Goal: Feedback & Contribution: Leave review/rating

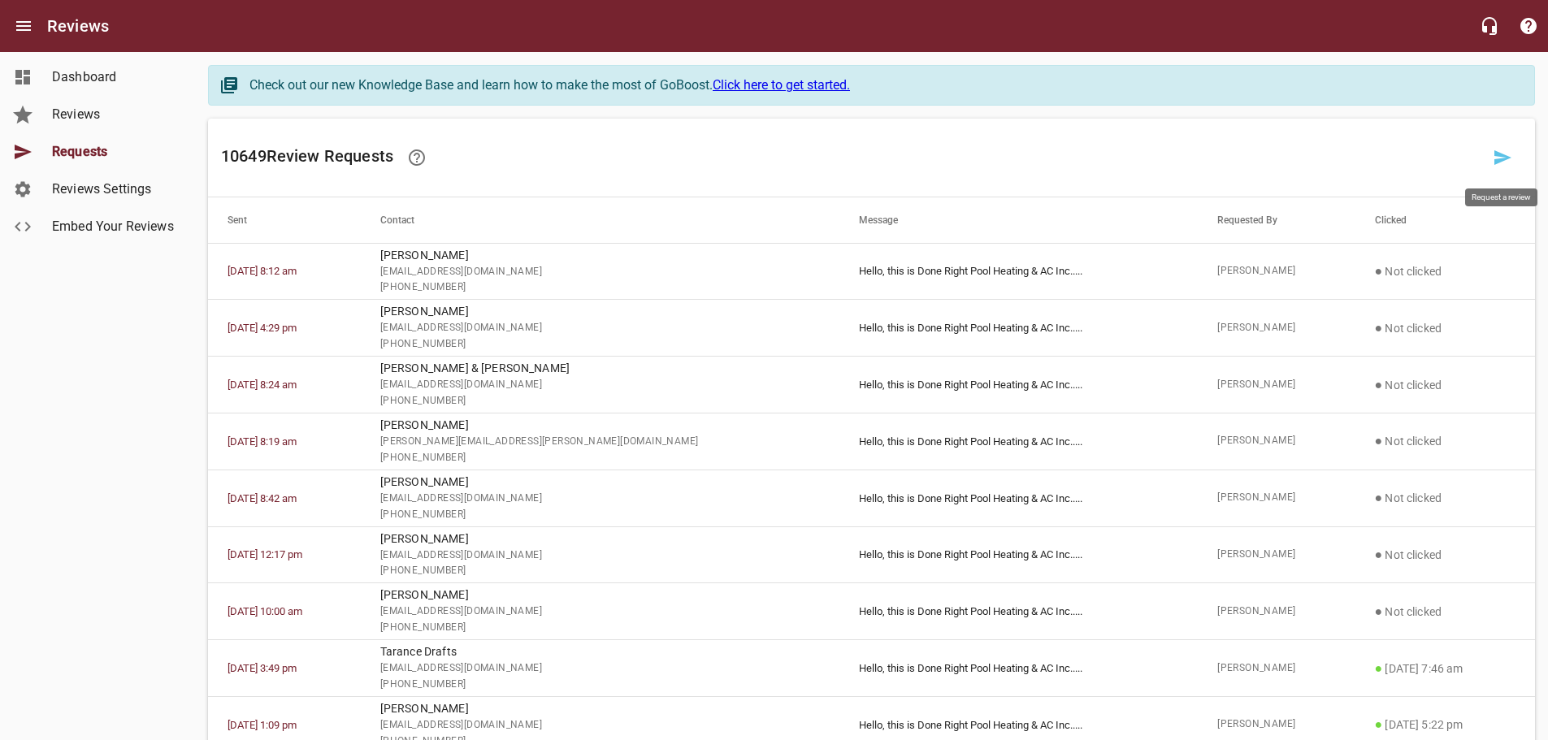
click at [1511, 153] on icon at bounding box center [1503, 158] width 20 height 20
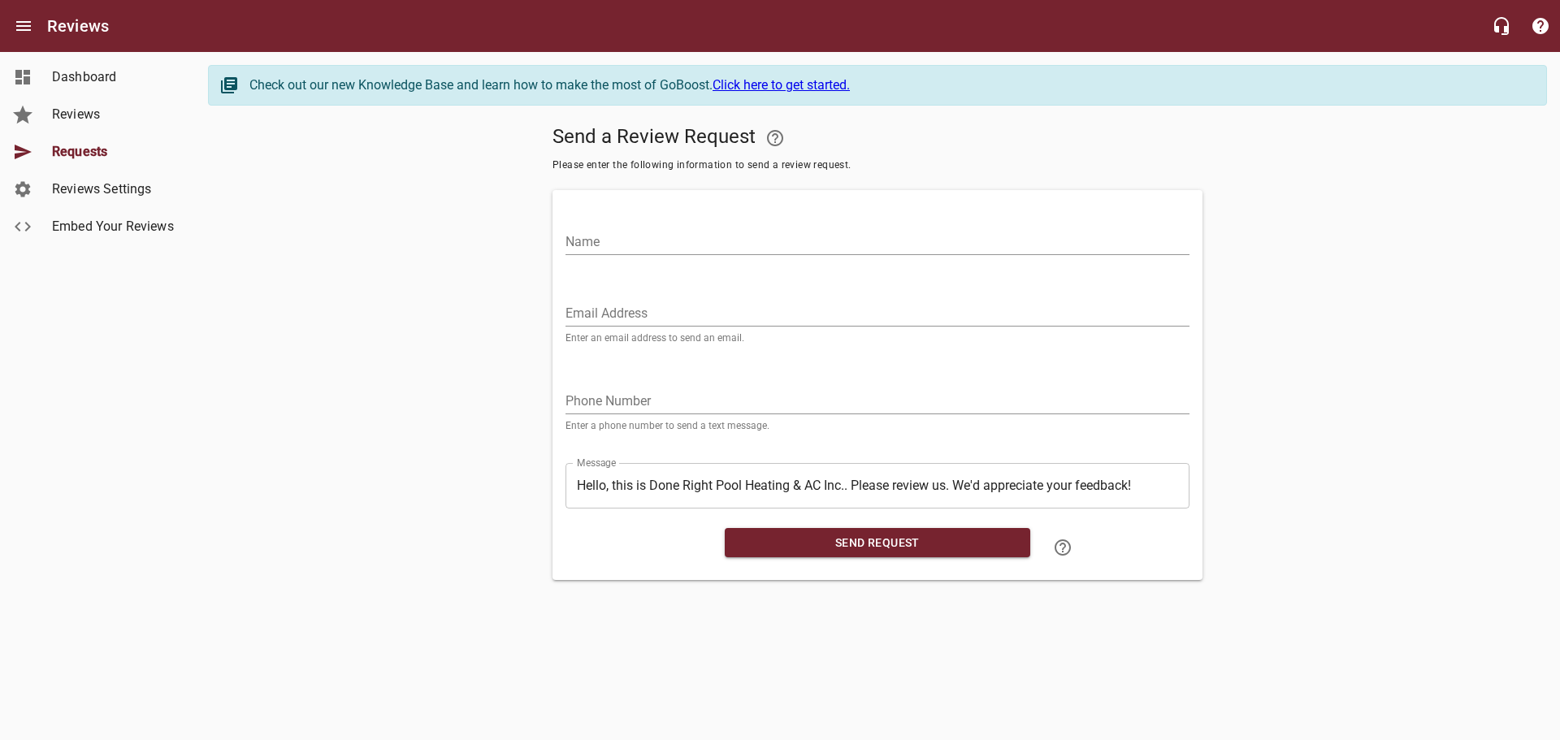
click at [570, 241] on input "Name" at bounding box center [878, 242] width 624 height 26
click at [760, 253] on input "Name" at bounding box center [878, 242] width 624 height 26
paste input "[EMAIL_ADDRESS][DOMAIN_NAME]"
type input "[EMAIL_ADDRESS][DOMAIN_NAME]"
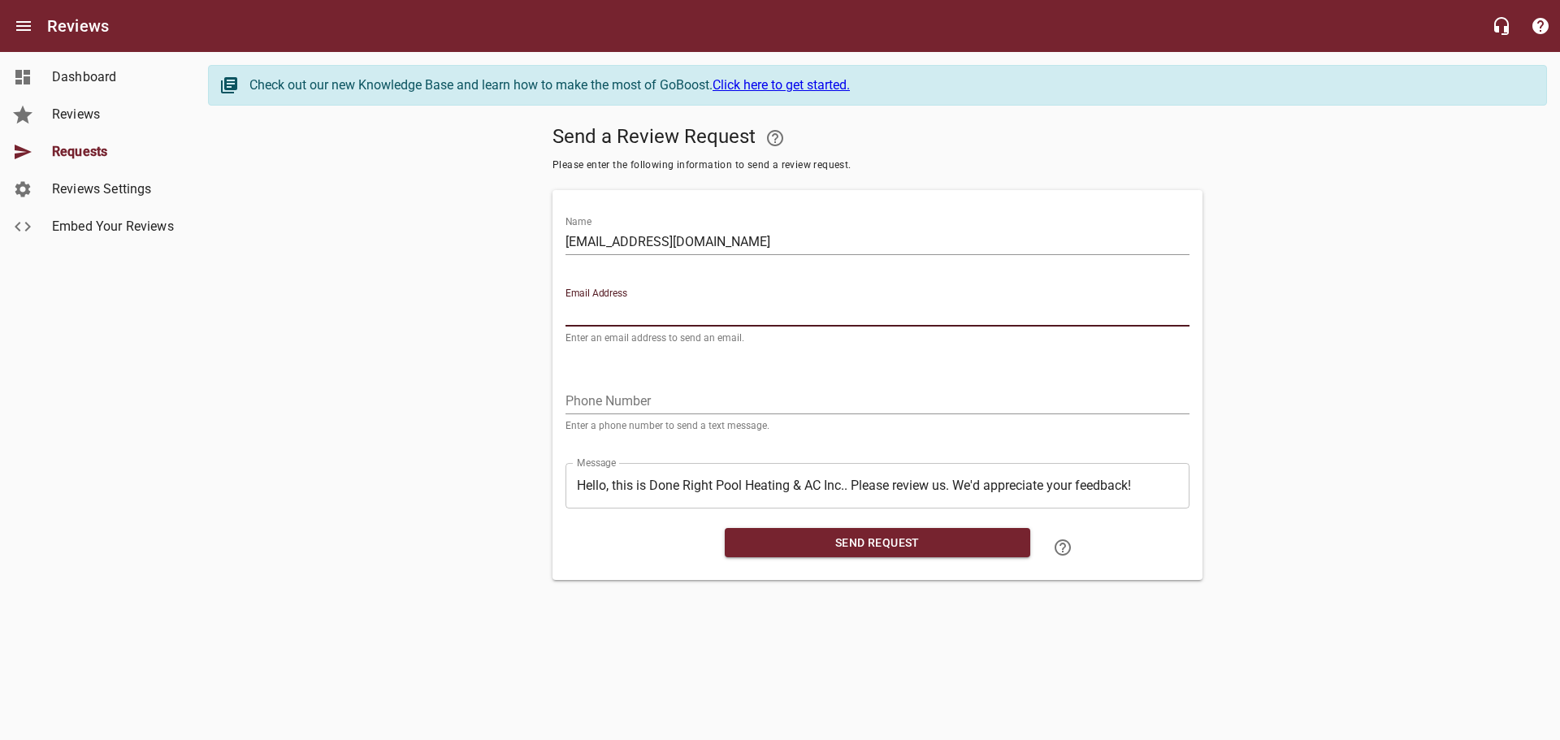
click at [661, 314] on input "Email Address" at bounding box center [878, 314] width 624 height 26
type input "[PERSON_NAME] & [PERSON_NAME]"
drag, startPoint x: 735, startPoint y: 322, endPoint x: 312, endPoint y: 322, distance: 422.6
click at [312, 322] on div "Send a Review Request Please enter the following information to send a review r…" at bounding box center [877, 350] width 1339 height 462
click at [731, 241] on input "[EMAIL_ADDRESS][DOMAIN_NAME]" at bounding box center [878, 242] width 624 height 26
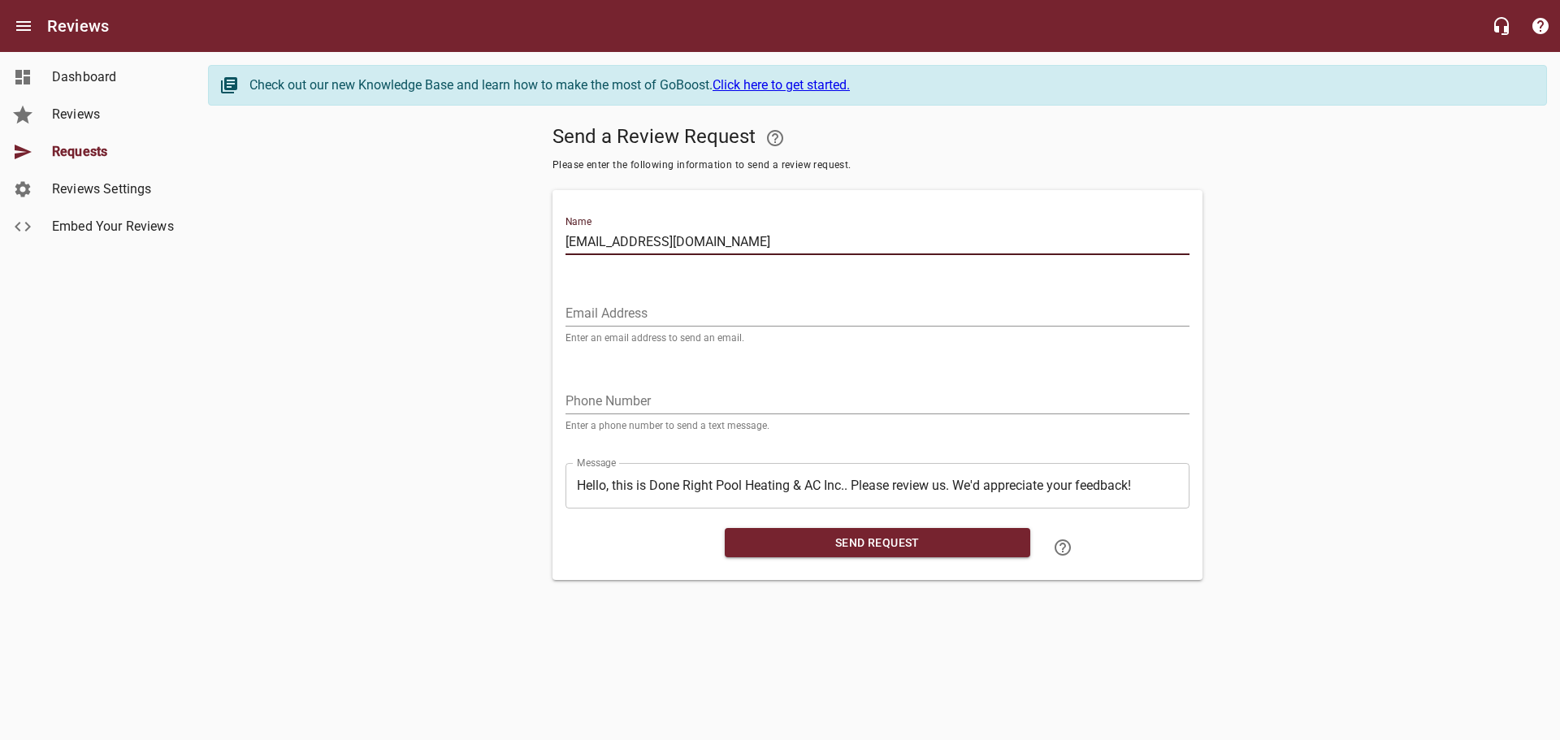
paste input "[PERSON_NAME] & [PERSON_NAME]"
drag, startPoint x: 666, startPoint y: 241, endPoint x: 375, endPoint y: 241, distance: 291.7
click at [375, 241] on div "Send a Review Request Please enter the following information to send a review r…" at bounding box center [877, 350] width 1339 height 462
type input "[PERSON_NAME] & [PERSON_NAME]"
click at [599, 305] on input "Email Address" at bounding box center [878, 314] width 624 height 26
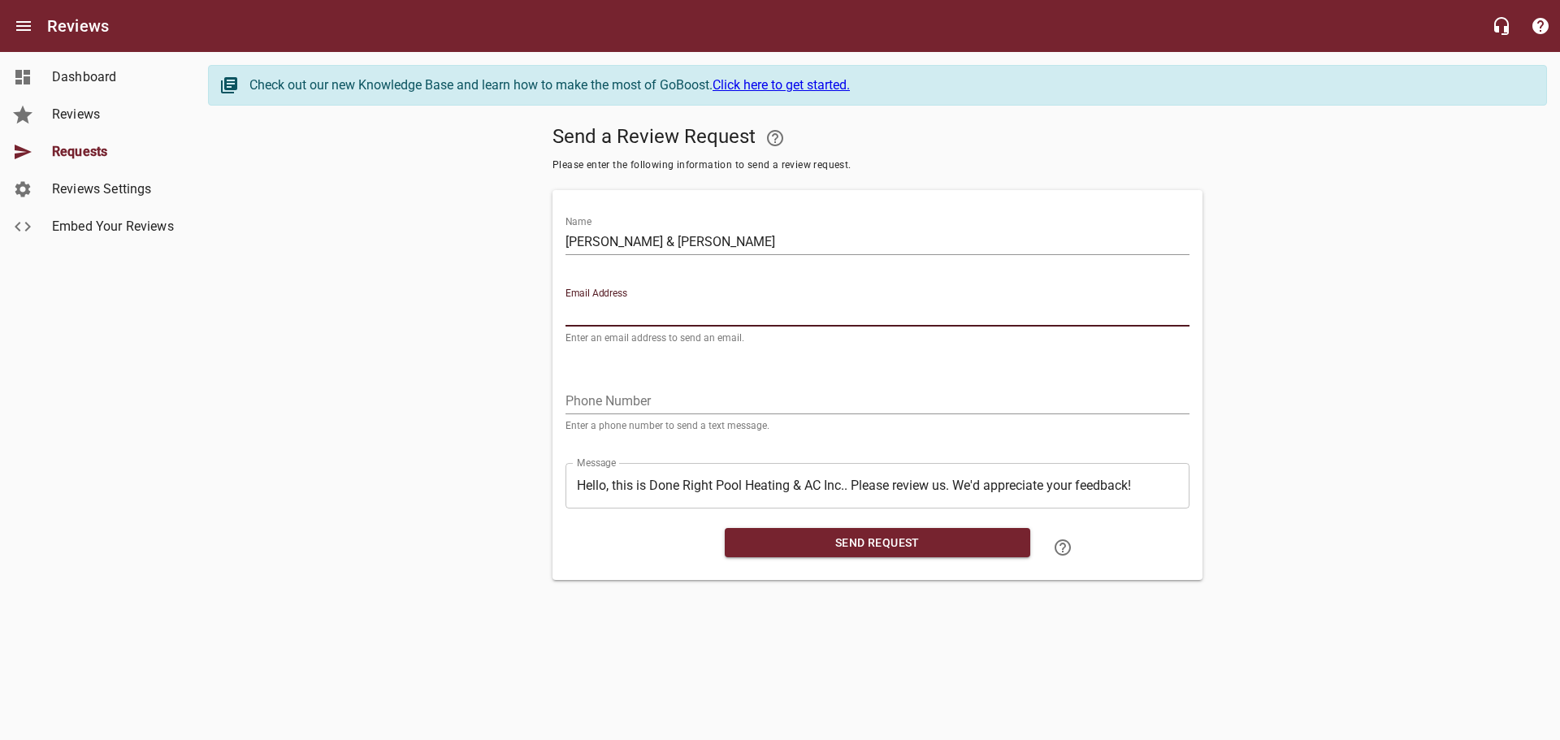
paste input "[EMAIL_ADDRESS][DOMAIN_NAME]"
type input "[EMAIL_ADDRESS][DOMAIN_NAME]"
click at [658, 404] on input "tel" at bounding box center [878, 401] width 624 height 26
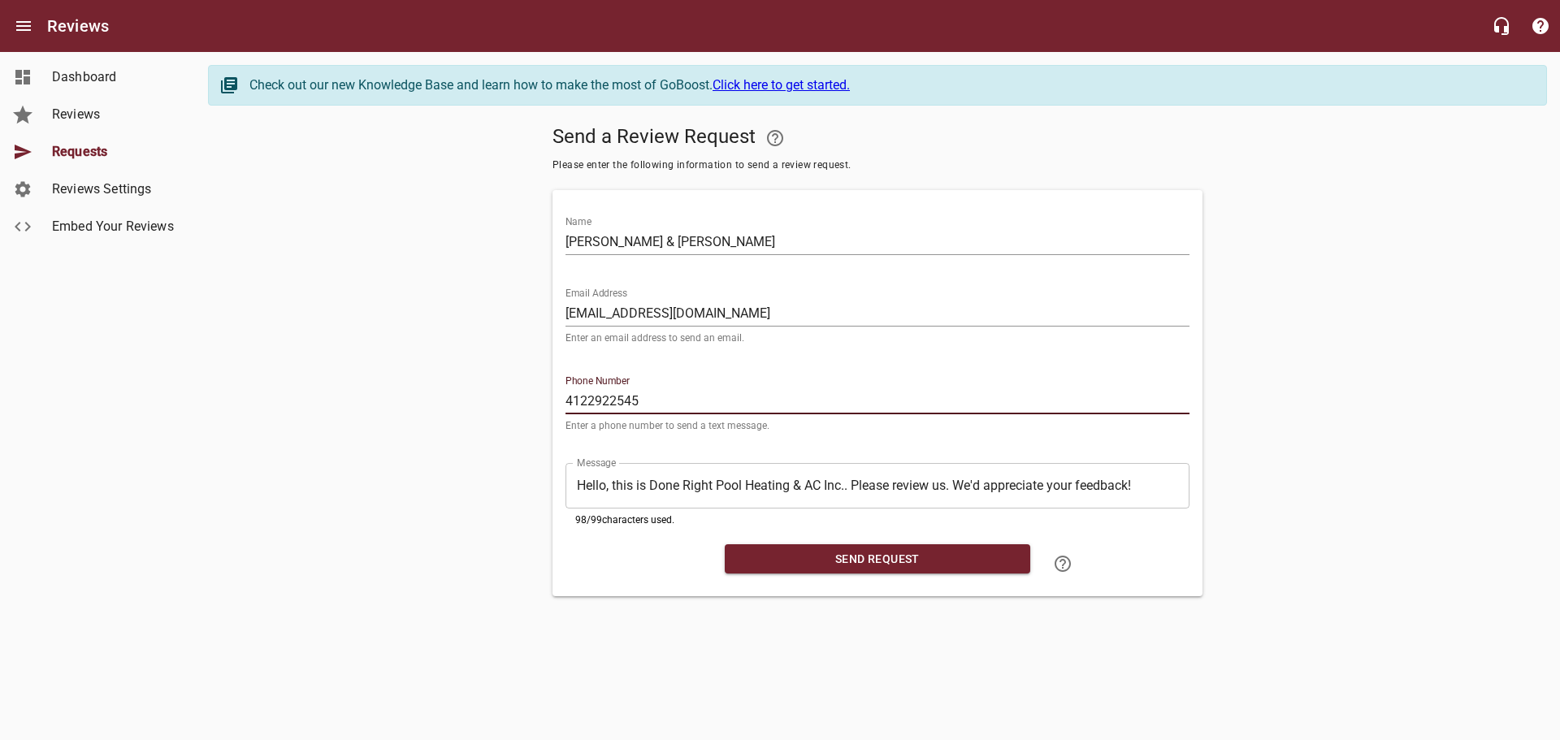
type input "4122922545"
click at [753, 561] on span "Send Request" at bounding box center [878, 559] width 280 height 20
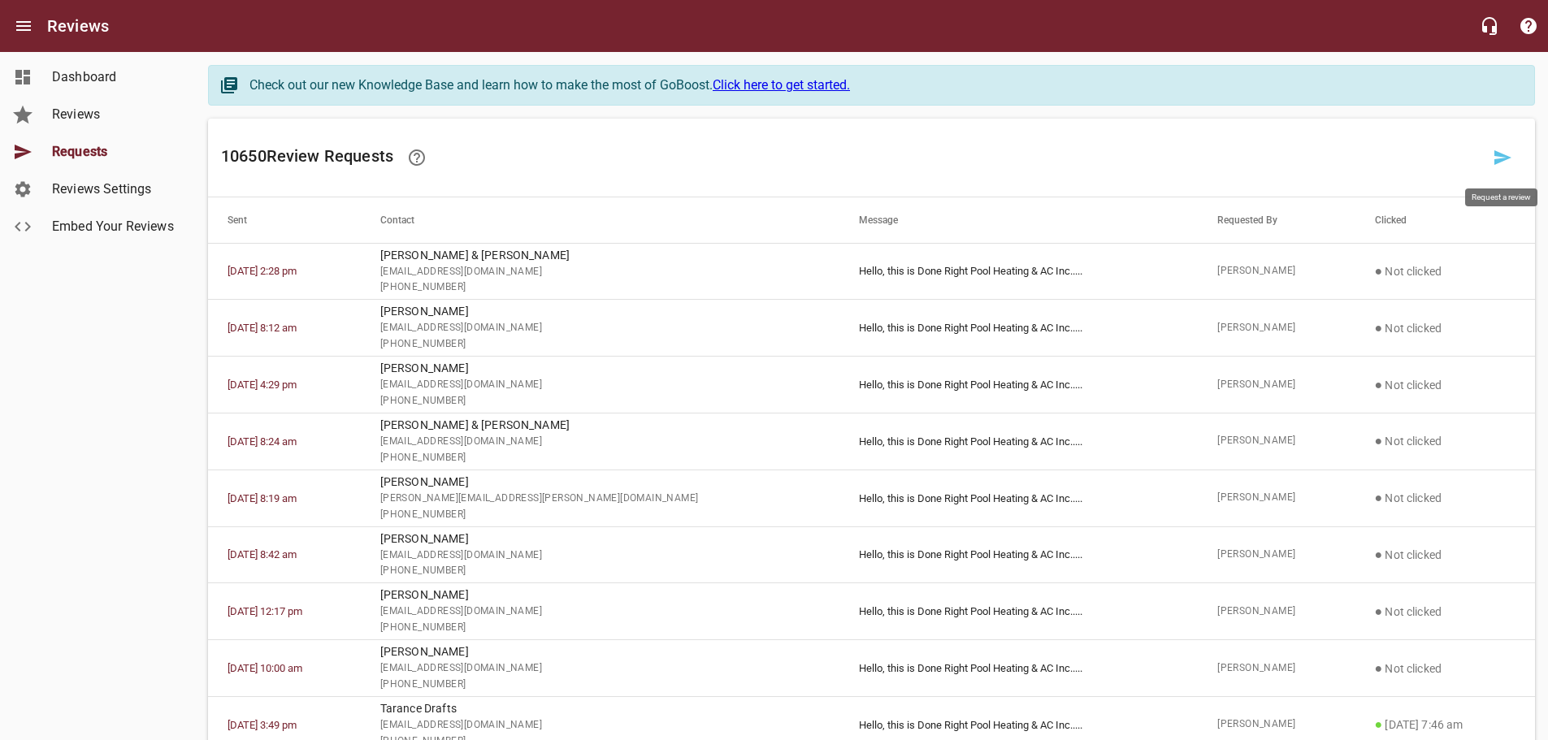
click at [1497, 145] on link at bounding box center [1502, 157] width 39 height 39
